Goal: Transaction & Acquisition: Purchase product/service

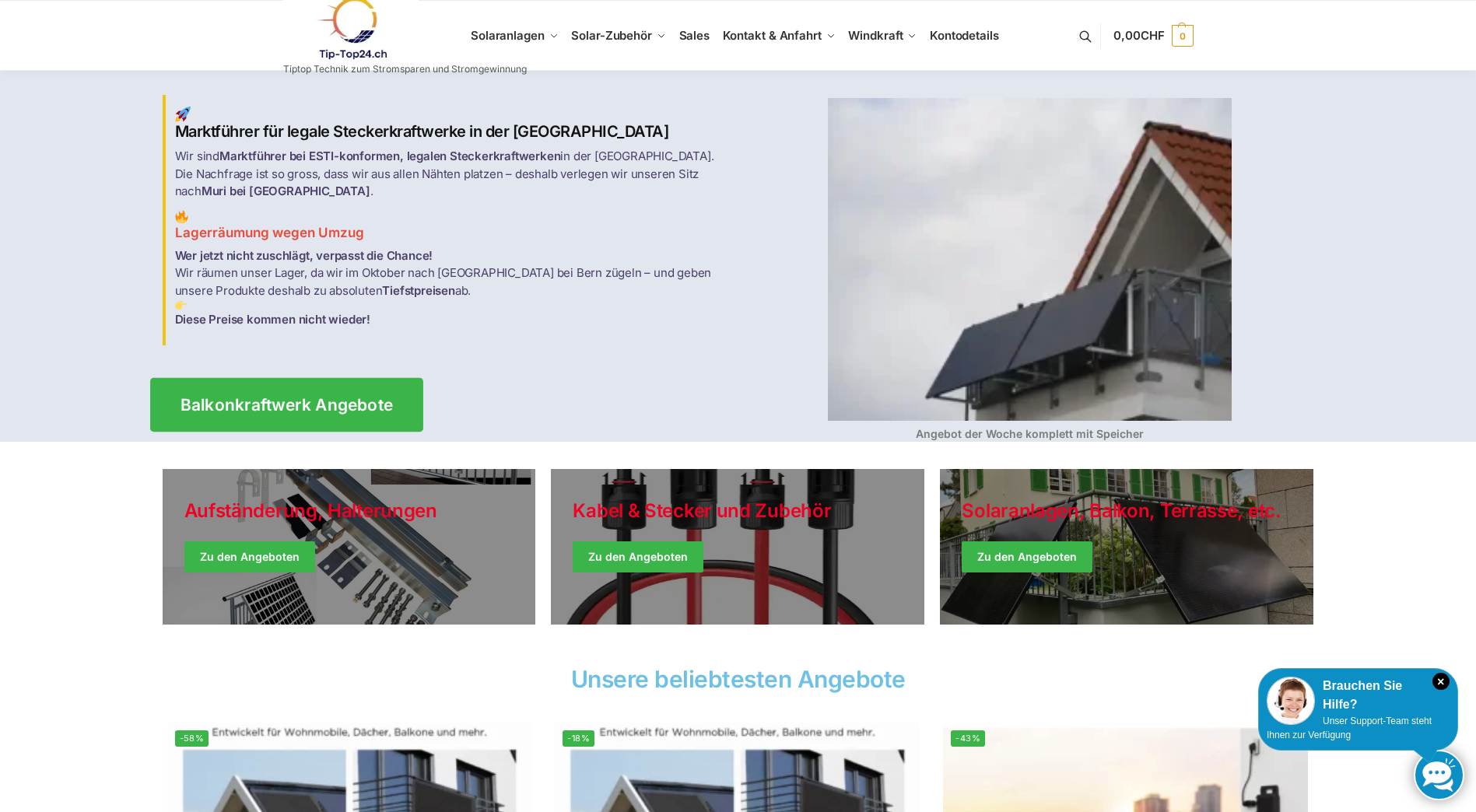
click at [362, 396] on span "Balkonkraftwerk Angebote" at bounding box center [286, 404] width 213 height 16
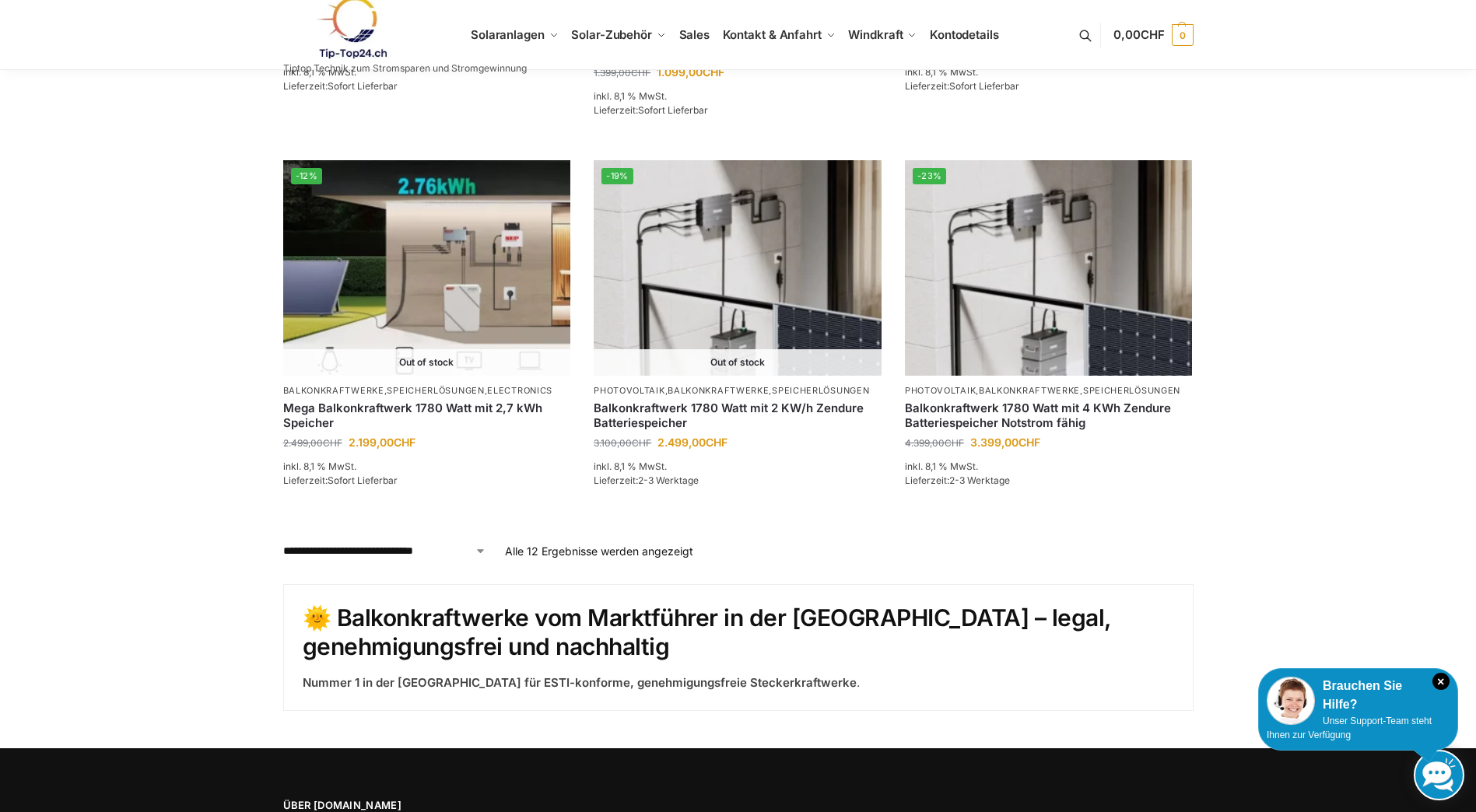
scroll to position [1503, 0]
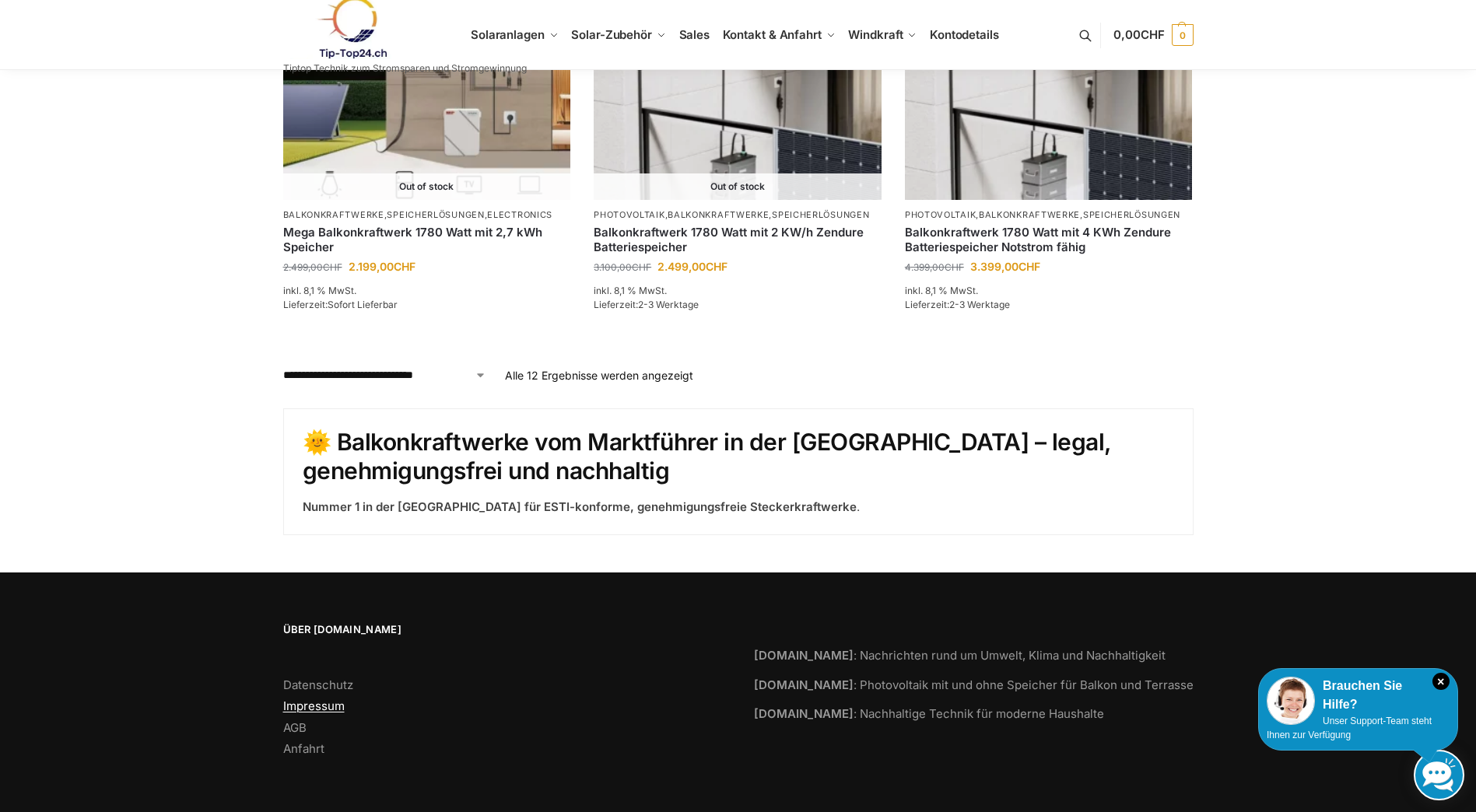
click at [337, 710] on link "Impressum" at bounding box center [314, 706] width 61 height 14
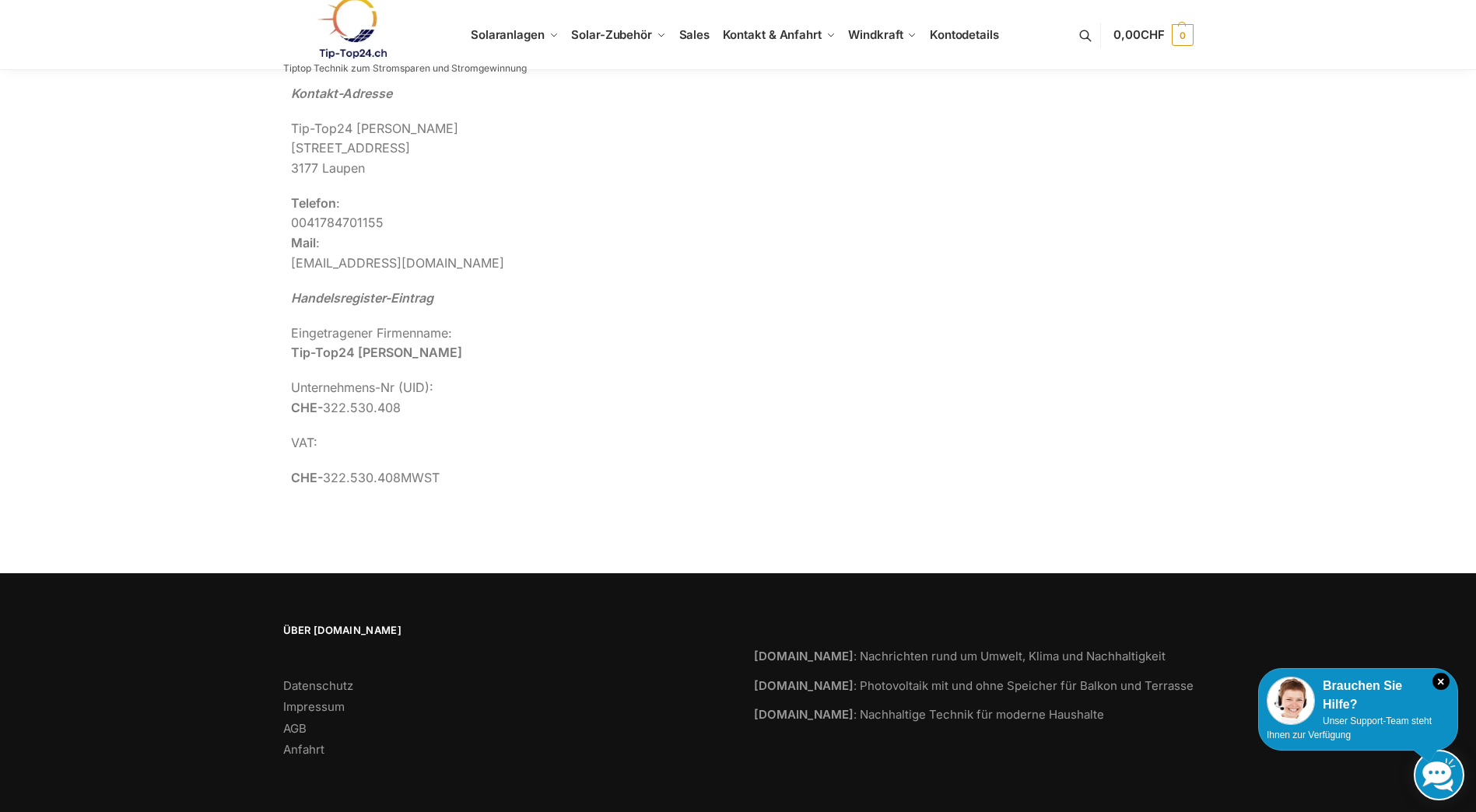
scroll to position [94, 0]
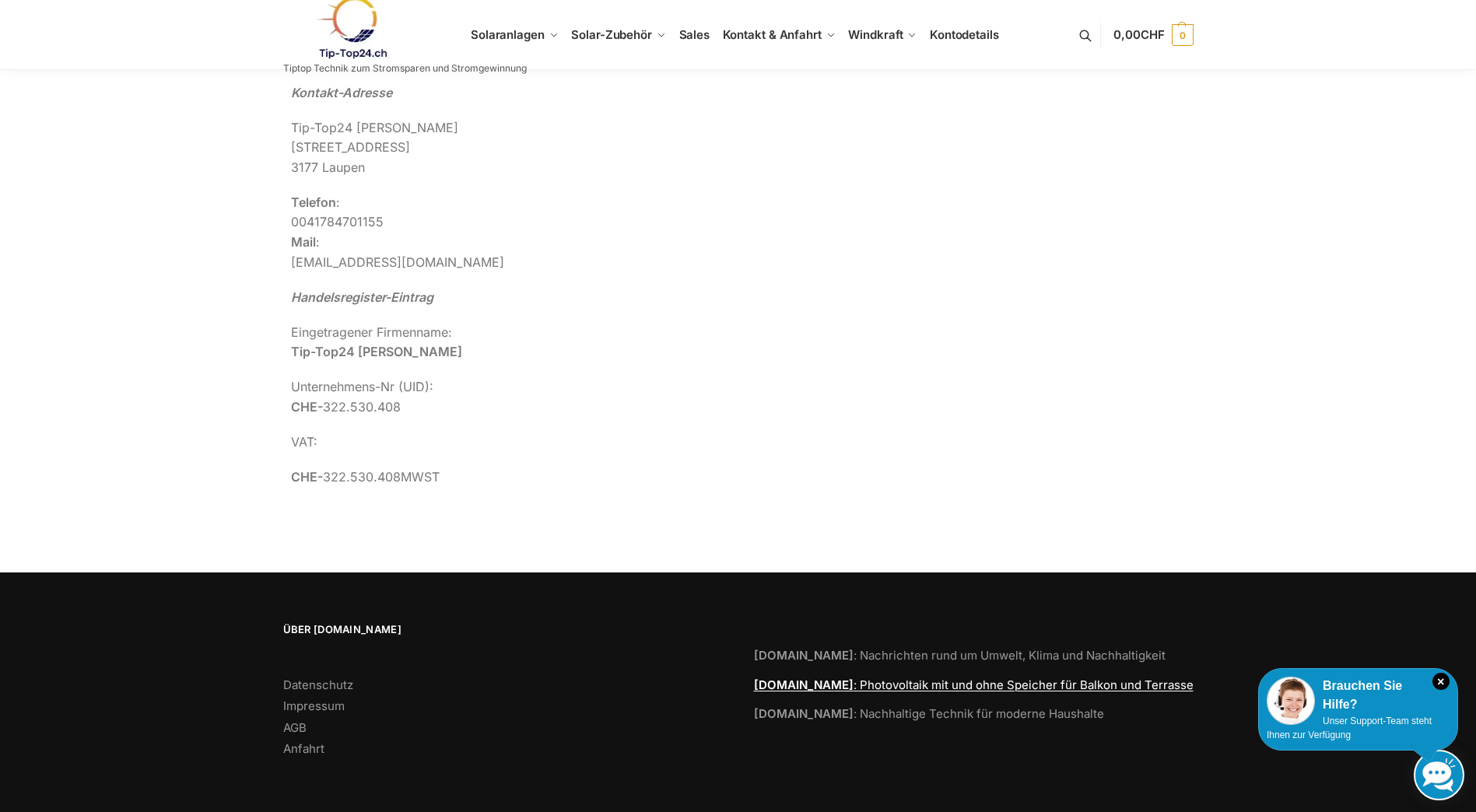
click at [887, 686] on link "Tip-Top24.ch : Photovoltaik mit und ohne Speicher für Balkon und Terrasse" at bounding box center [974, 685] width 440 height 14
click at [879, 686] on link "Tip-Top24.ch : Photovoltaik mit und ohne Speicher für Balkon und Terrasse" at bounding box center [974, 685] width 440 height 14
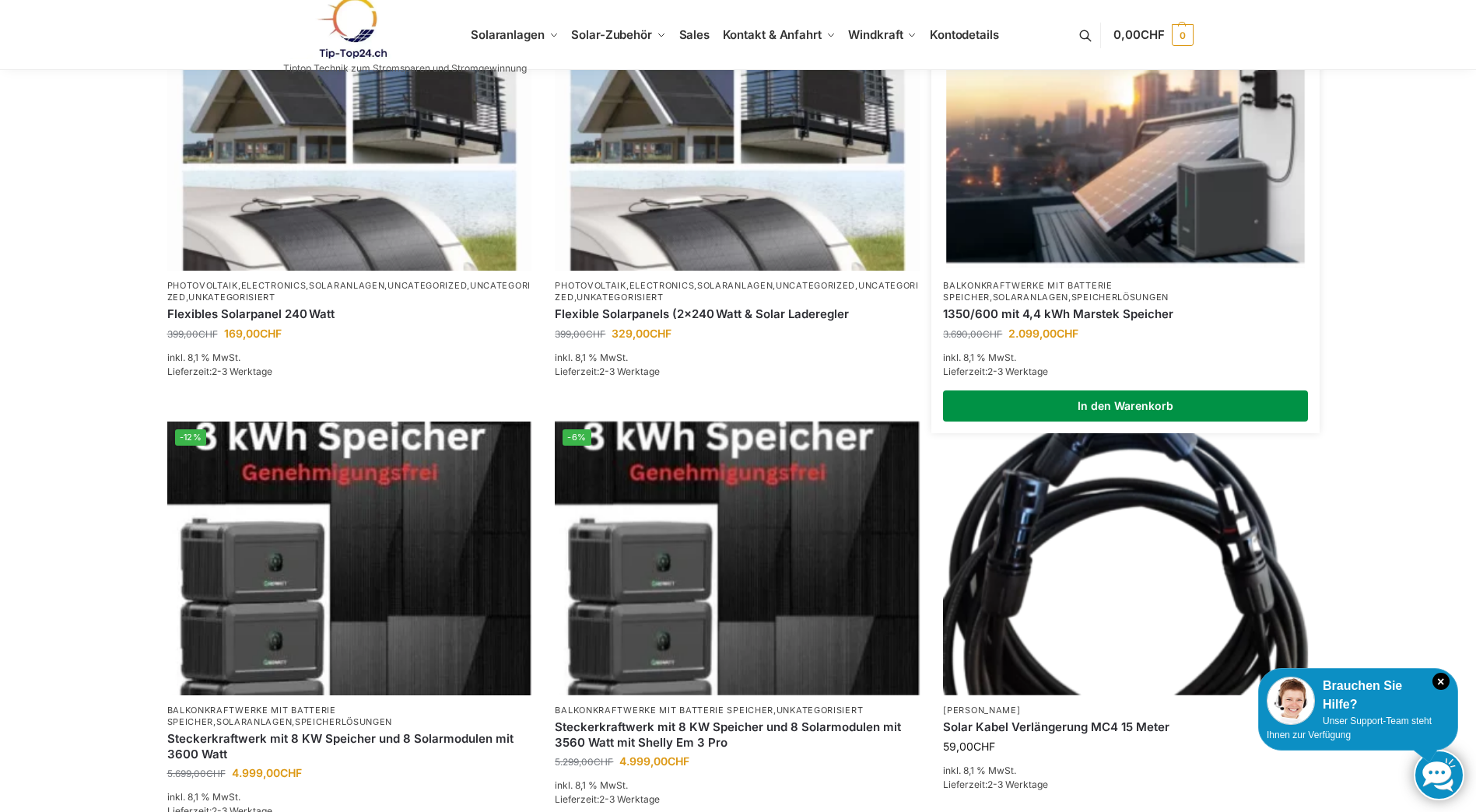
scroll to position [778, 0]
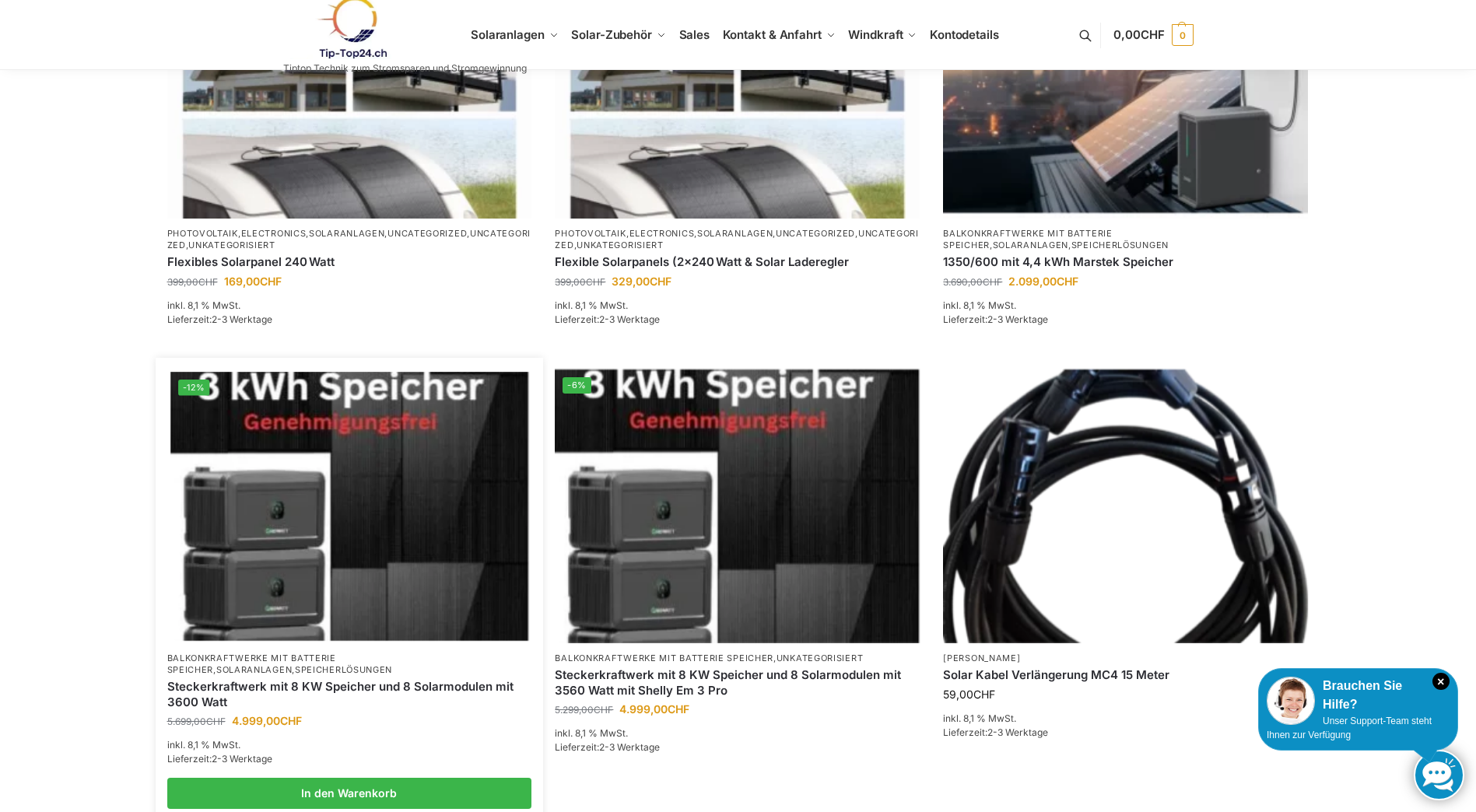
click at [400, 496] on img at bounding box center [349, 506] width 358 height 269
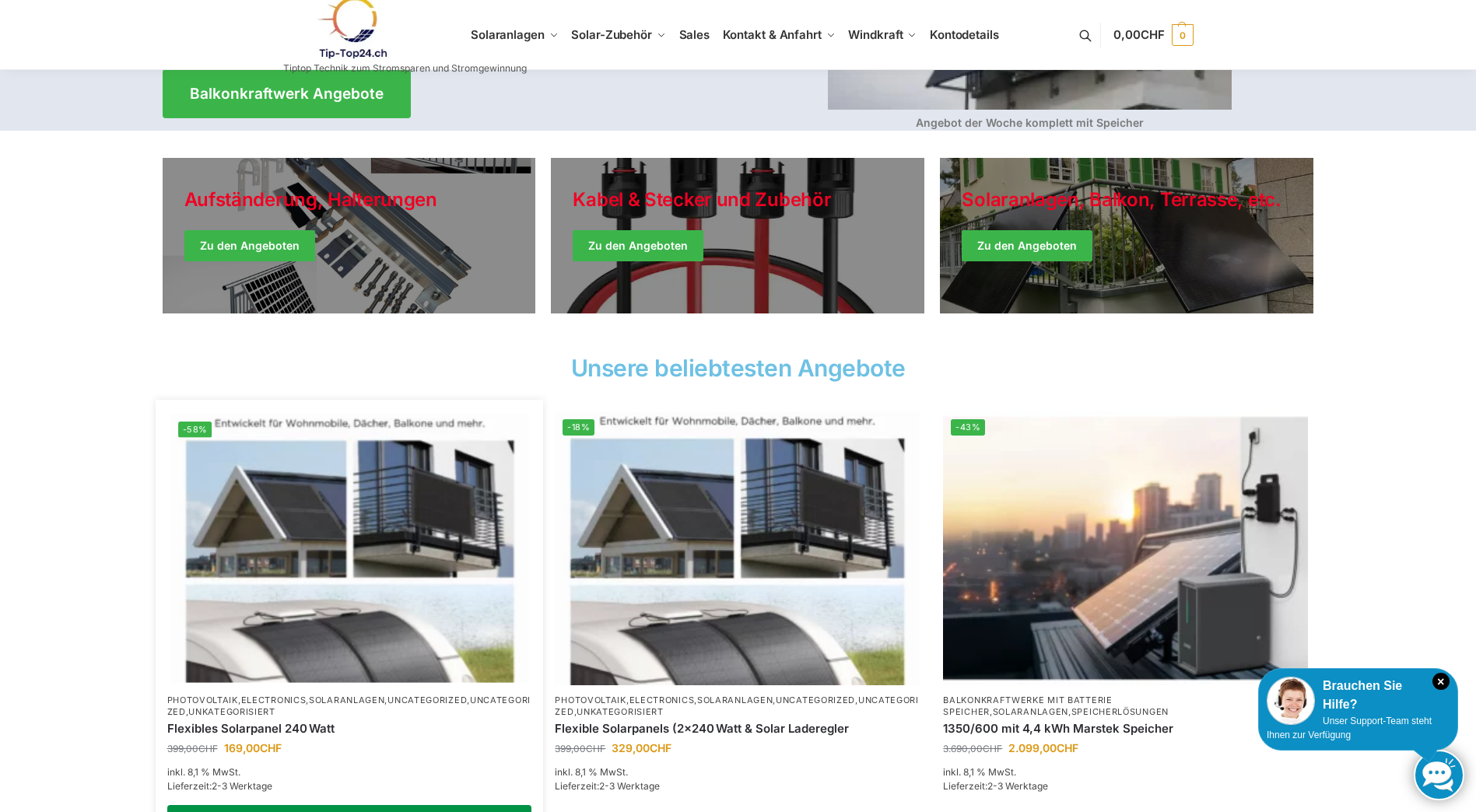
scroll to position [0, 0]
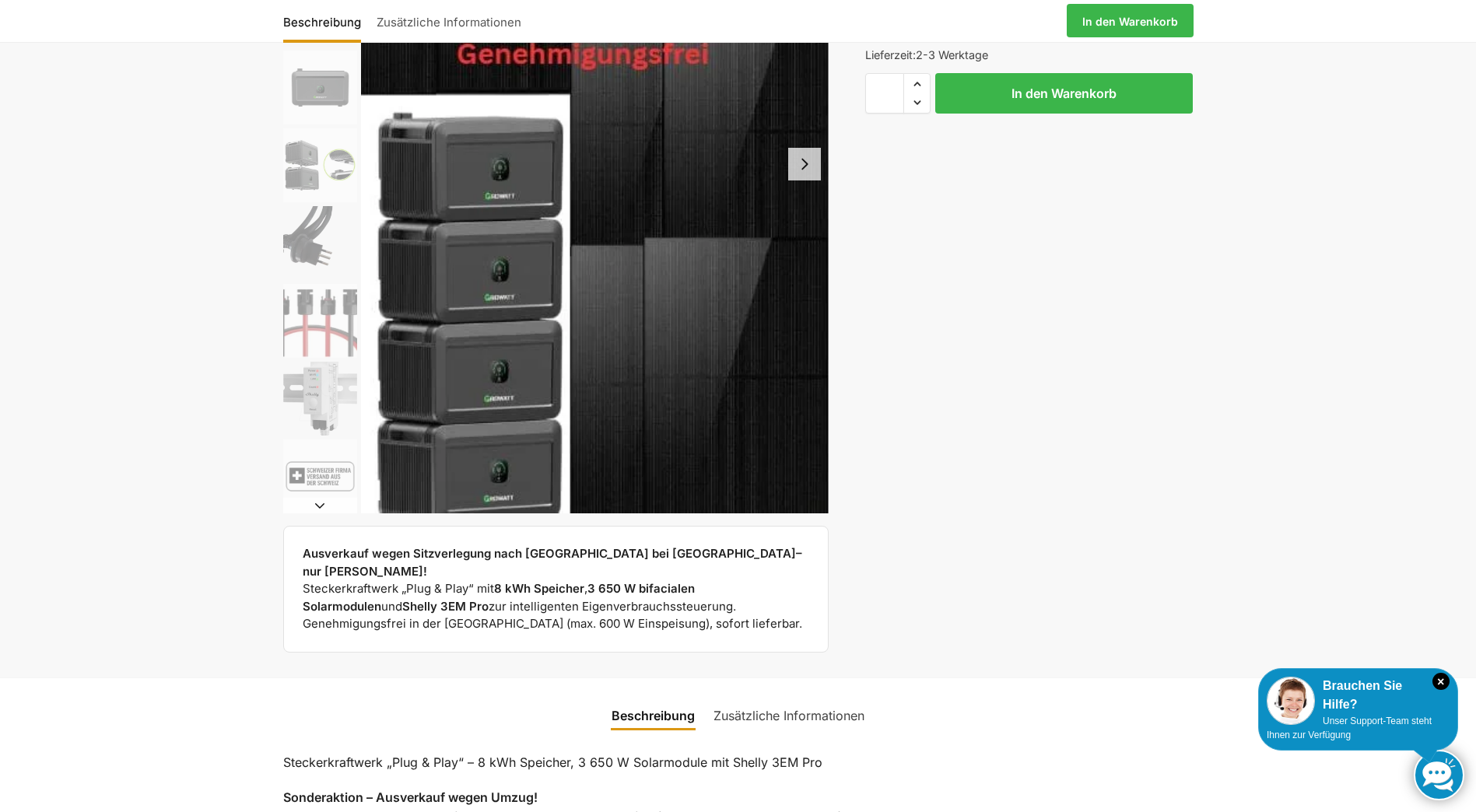
scroll to position [233, 0]
